Goal: Information Seeking & Learning: Learn about a topic

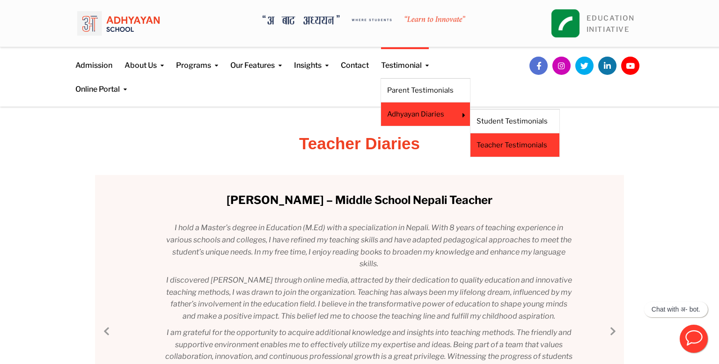
click at [503, 143] on link "Teacher Testimonials" at bounding box center [514, 145] width 77 height 10
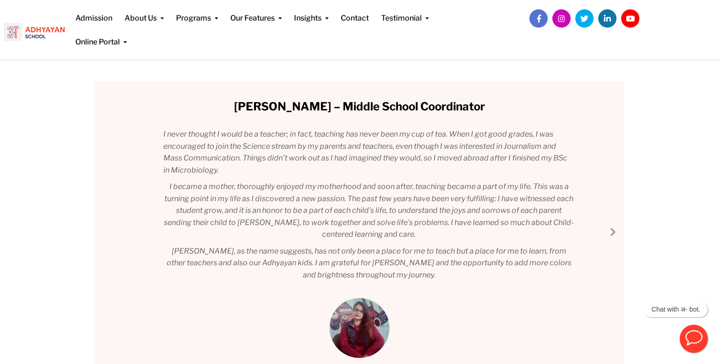
scroll to position [95, 0]
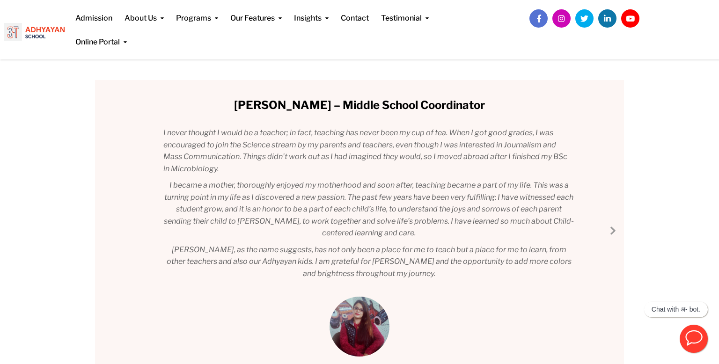
click at [617, 236] on div "Mrs. Deepa Lamsal – Middle School Coordinator I never thought I would be a teac…" at bounding box center [359, 228] width 529 height 296
click at [611, 227] on link "Next Slide" at bounding box center [611, 230] width 11 height 11
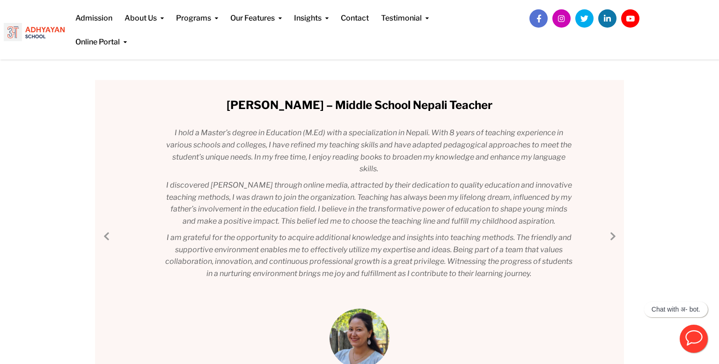
click at [611, 227] on div "Mrs. Deepa Lamsal – Middle School Coordinator I never thought I would be a teac…" at bounding box center [359, 233] width 529 height 307
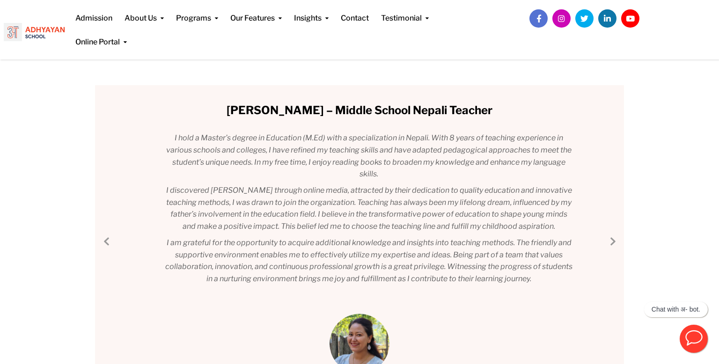
scroll to position [88, 0]
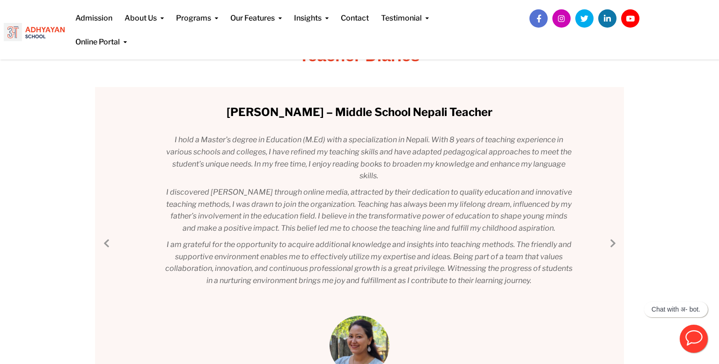
click at [607, 246] on link "Next Slide" at bounding box center [611, 242] width 11 height 11
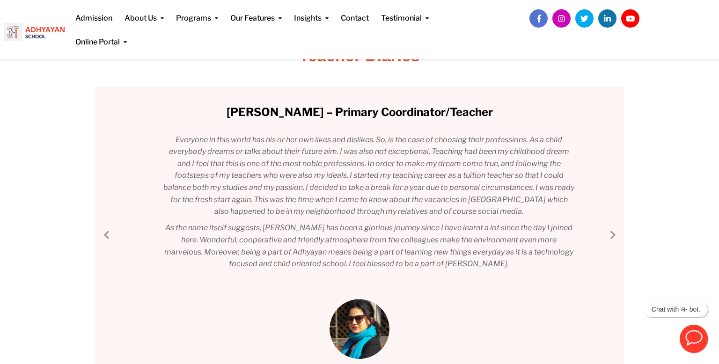
click at [607, 246] on div "Mrs. Deepa Lamsal – Middle School Coordinator I never thought I would be a teac…" at bounding box center [359, 232] width 529 height 291
click at [612, 243] on div "Mrs. Deepa Lamsal – Middle School Coordinator I never thought I would be a teac…" at bounding box center [359, 232] width 529 height 291
click at [616, 237] on link "Next Slide" at bounding box center [611, 234] width 11 height 11
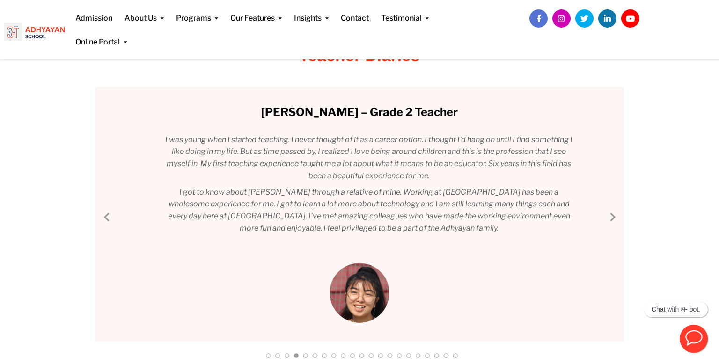
click at [617, 217] on link "Next Slide" at bounding box center [611, 216] width 11 height 11
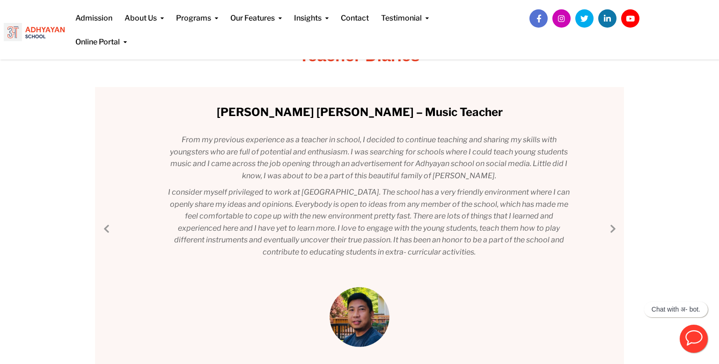
click at [616, 228] on link "Next Slide" at bounding box center [611, 228] width 11 height 11
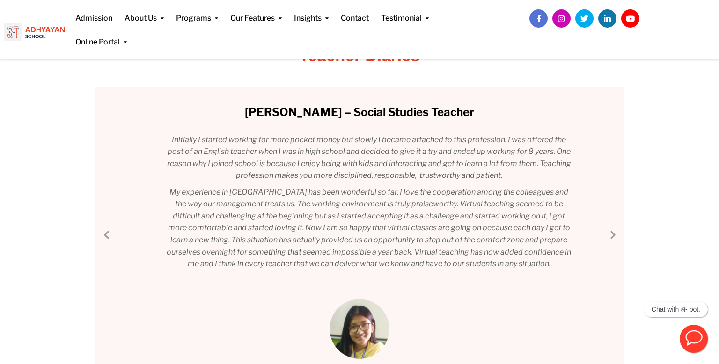
click at [613, 233] on link "Next Slide" at bounding box center [611, 234] width 11 height 11
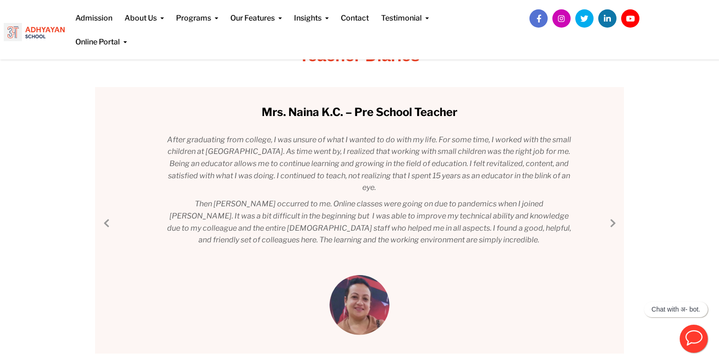
click at [613, 224] on link "Next Slide" at bounding box center [611, 222] width 11 height 11
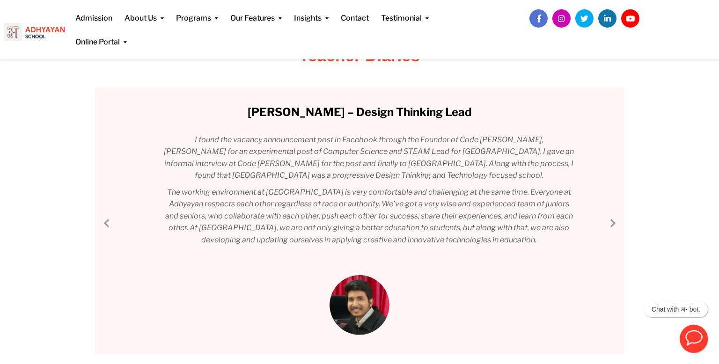
click at [613, 222] on link "Next Slide" at bounding box center [611, 222] width 11 height 11
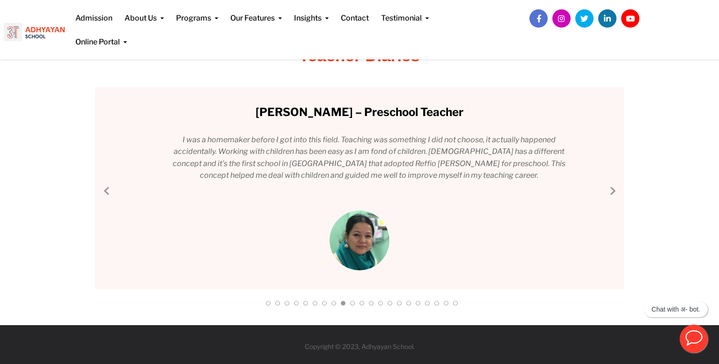
click at [613, 190] on link "Next Slide" at bounding box center [611, 190] width 11 height 11
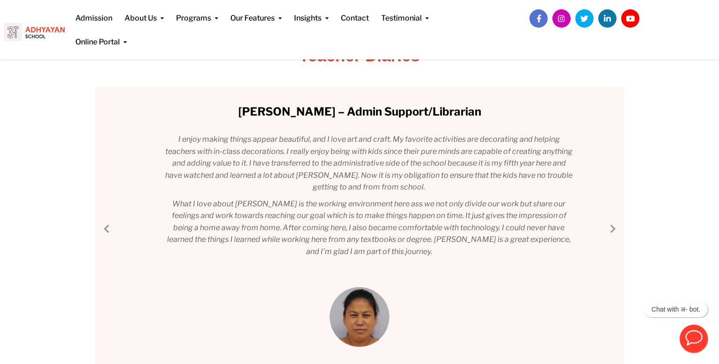
click at [611, 221] on div "Mrs. Deepa Lamsal – Middle School Coordinator I never thought I would be a teac…" at bounding box center [359, 226] width 529 height 279
click at [611, 223] on link "Next Slide" at bounding box center [611, 228] width 11 height 11
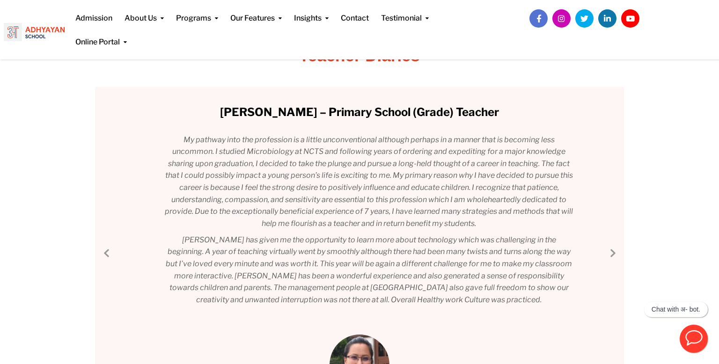
click at [612, 244] on div "Mrs. Deepa Lamsal – Middle School Coordinator I never thought I would be a teac…" at bounding box center [359, 250] width 529 height 327
click at [613, 252] on link "Next Slide" at bounding box center [611, 252] width 11 height 11
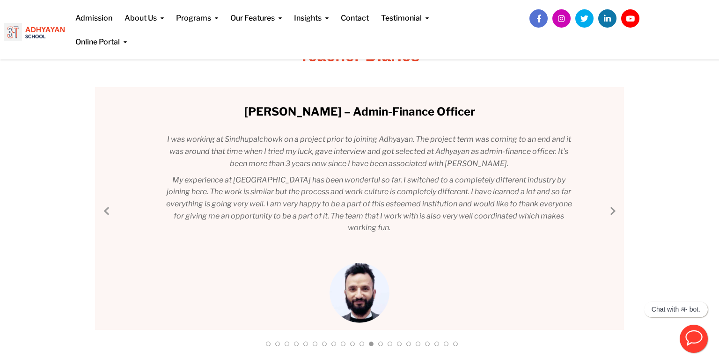
click at [614, 211] on link "Next Slide" at bounding box center [611, 210] width 11 height 11
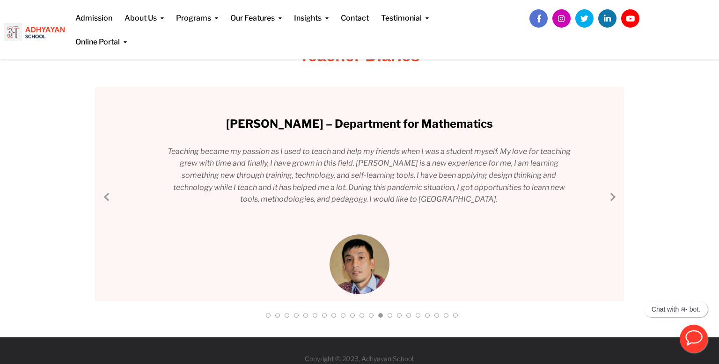
click at [614, 194] on link "Next Slide" at bounding box center [611, 196] width 11 height 11
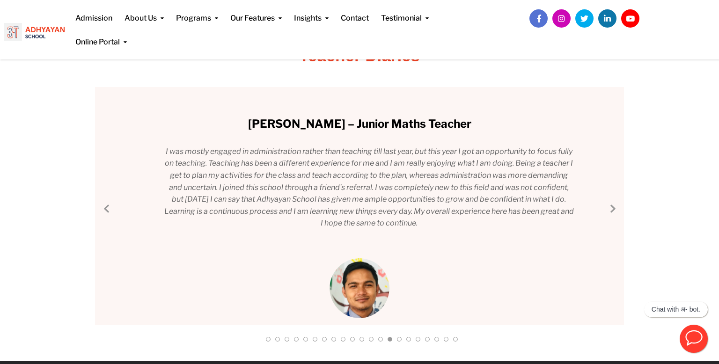
click at [613, 205] on link "Next Slide" at bounding box center [611, 208] width 11 height 11
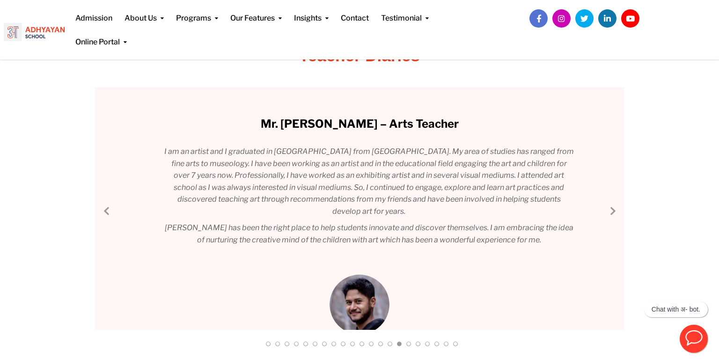
click at [610, 211] on link "Next Slide" at bounding box center [611, 210] width 11 height 11
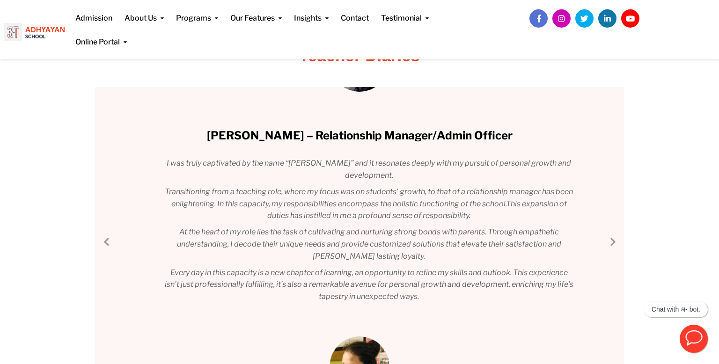
click at [609, 244] on link "Next Slide" at bounding box center [611, 241] width 11 height 11
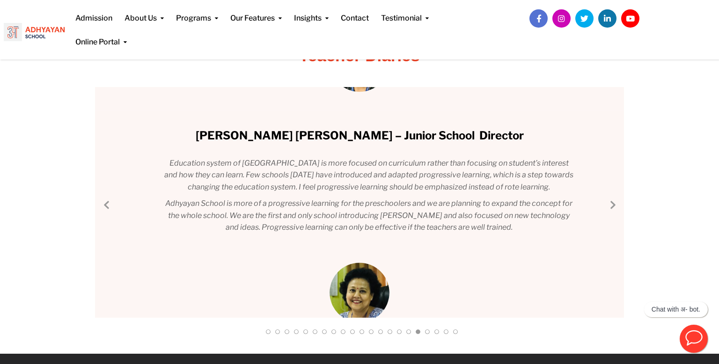
click at [616, 208] on link "Next Slide" at bounding box center [611, 204] width 11 height 11
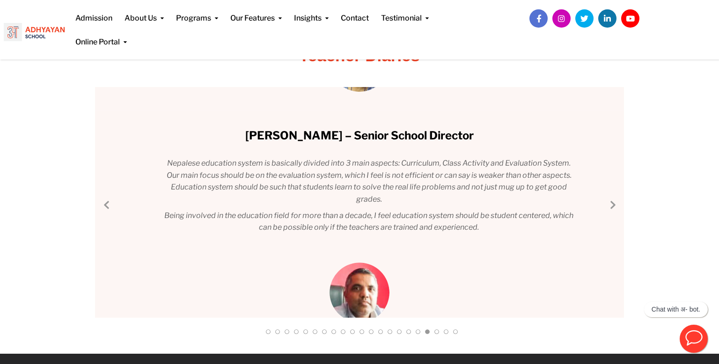
click at [613, 206] on link "Next Slide" at bounding box center [611, 204] width 11 height 11
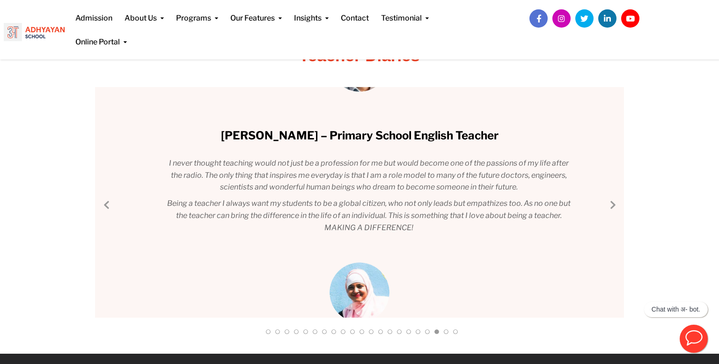
click at [361, 282] on div "Mrs. Deepa Lamsal – Middle School Coordinator I never thought I would be a teac…" at bounding box center [359, 202] width 529 height 231
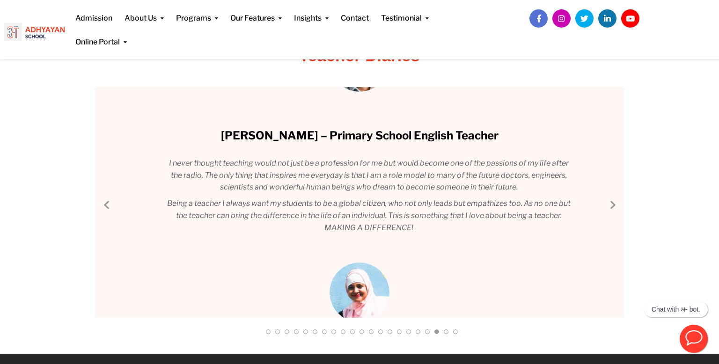
click at [361, 282] on div "Mrs. Deepa Lamsal – Middle School Coordinator I never thought I would be a teac…" at bounding box center [359, 202] width 529 height 231
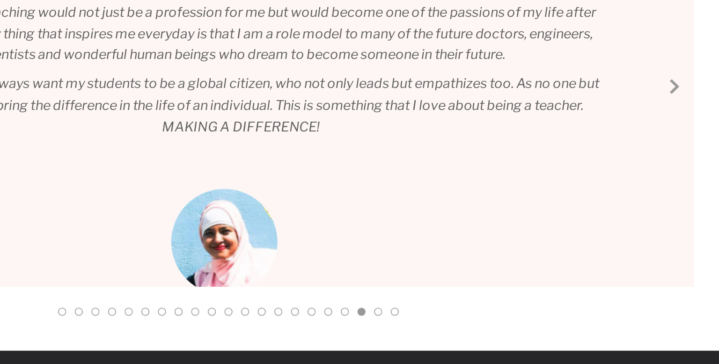
scroll to position [121, 0]
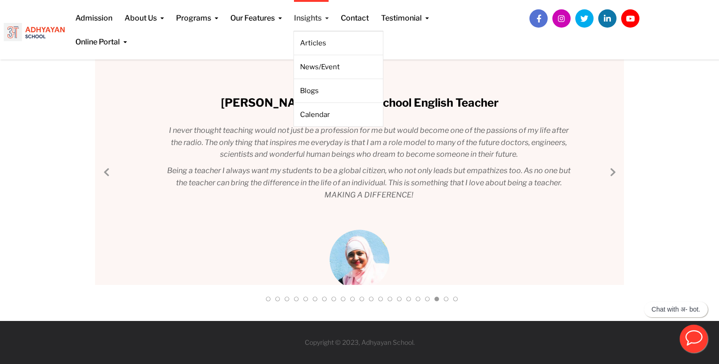
click at [321, 23] on link "Insights" at bounding box center [311, 12] width 35 height 24
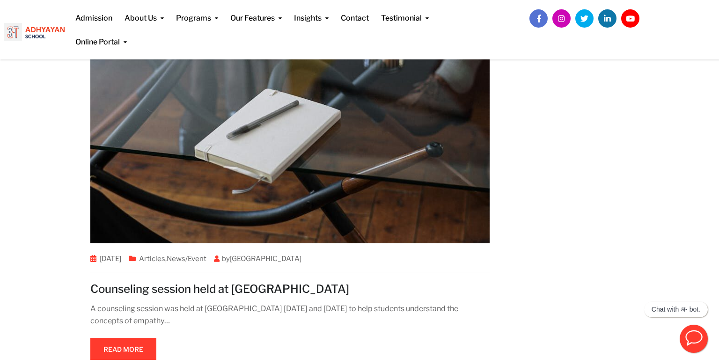
scroll to position [3384, 0]
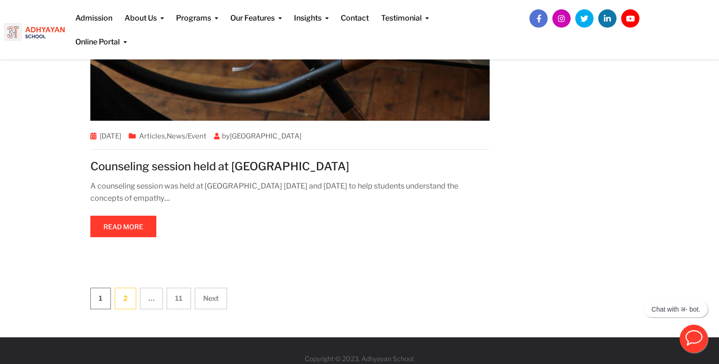
click at [119, 288] on link "2" at bounding box center [126, 299] width 22 height 22
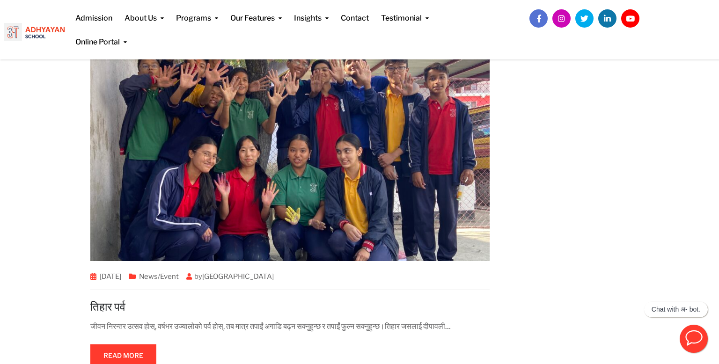
scroll to position [3386, 0]
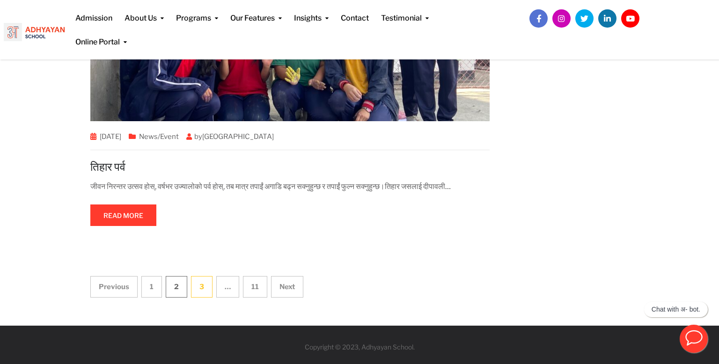
click at [197, 284] on link "3" at bounding box center [202, 287] width 22 height 22
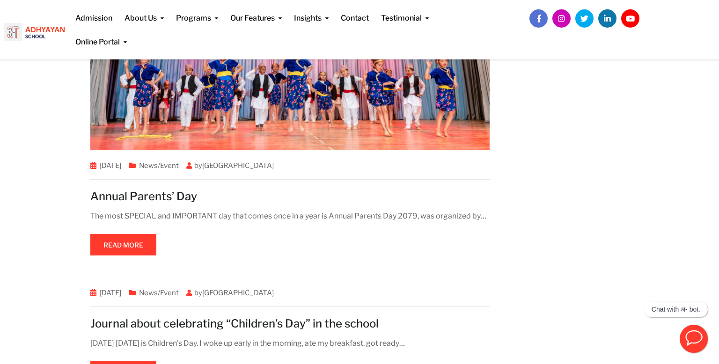
scroll to position [3134, 0]
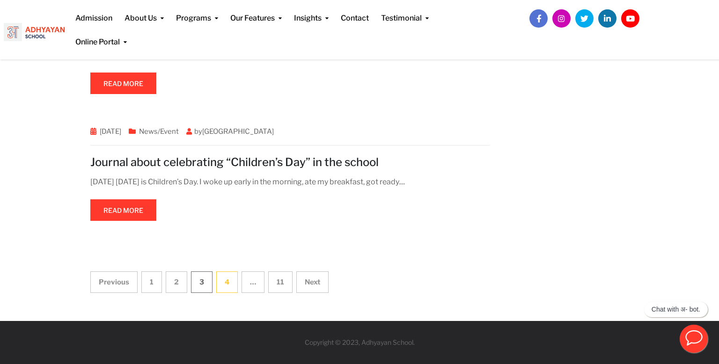
click at [232, 287] on link "4" at bounding box center [227, 282] width 22 height 22
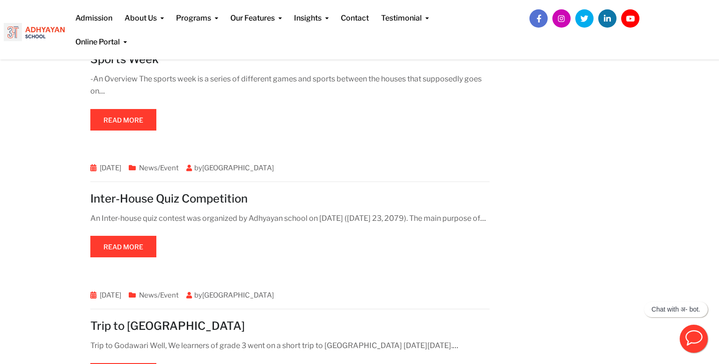
scroll to position [435, 0]
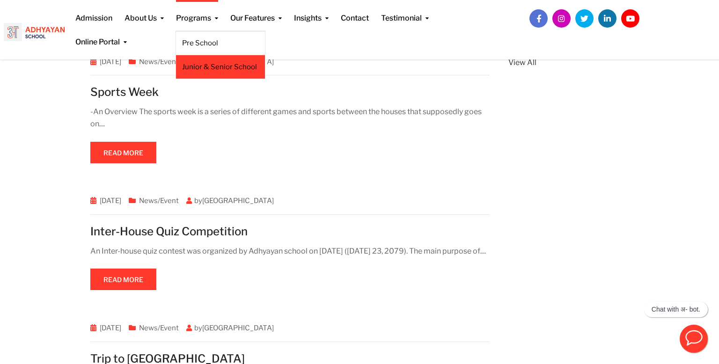
click at [198, 67] on link "Junior & Senior School" at bounding box center [220, 67] width 77 height 10
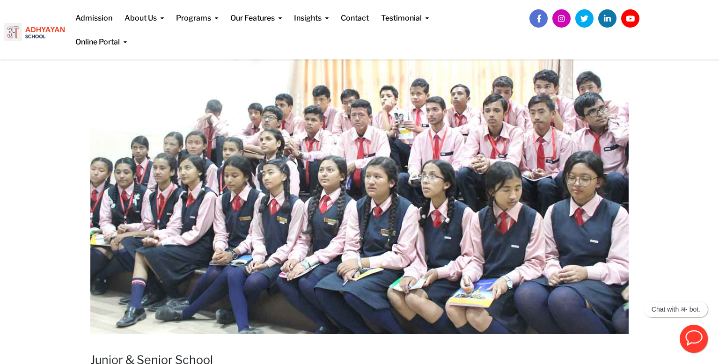
scroll to position [142, 0]
